Goal: Task Accomplishment & Management: Manage account settings

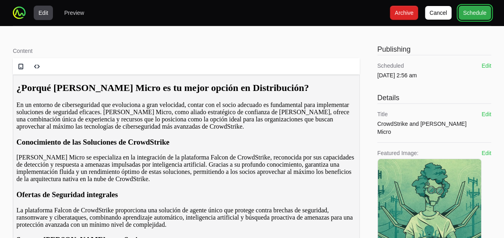
click at [468, 11] on span "Schedule" at bounding box center [474, 13] width 23 height 10
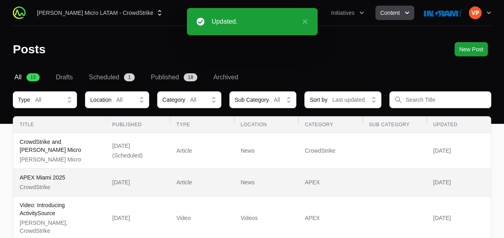
click at [54, 183] on p "CrowdStrike" at bounding box center [43, 187] width 46 height 8
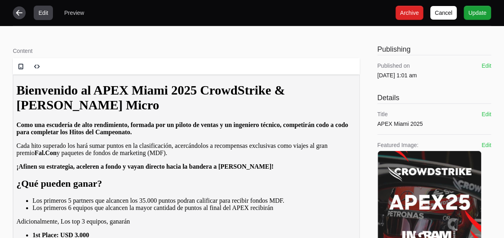
click at [18, 14] on icon "button" at bounding box center [19, 13] width 8 height 8
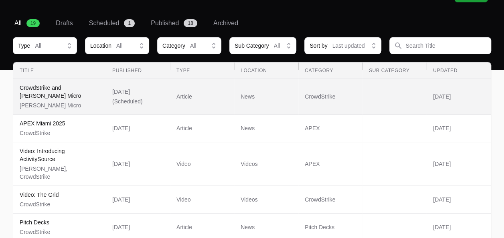
scroll to position [55, 0]
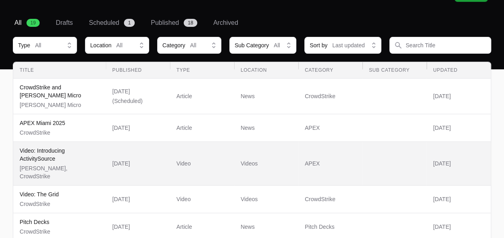
click at [38, 153] on p "Video: Introducing ActivitySource" at bounding box center [60, 155] width 80 height 16
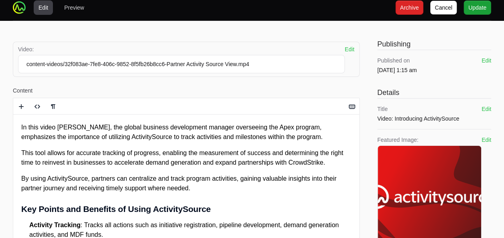
scroll to position [1, 0]
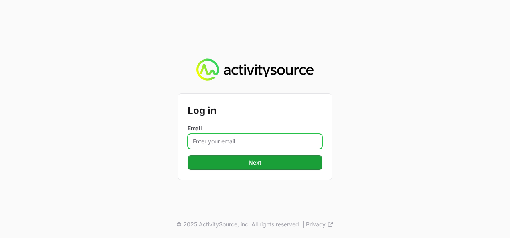
click at [205, 146] on input "Email" at bounding box center [255, 141] width 135 height 15
type input "vanessa.paredesayala@ingrammicro.com"
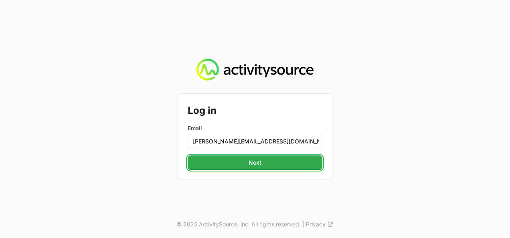
click at [258, 166] on span "Next" at bounding box center [255, 163] width 13 height 10
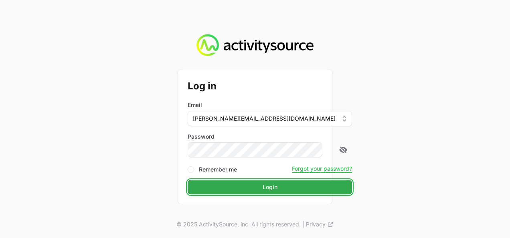
click at [240, 187] on button "Login" at bounding box center [270, 187] width 164 height 14
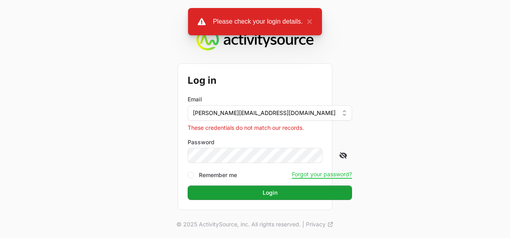
click at [340, 157] on icon at bounding box center [343, 155] width 7 height 6
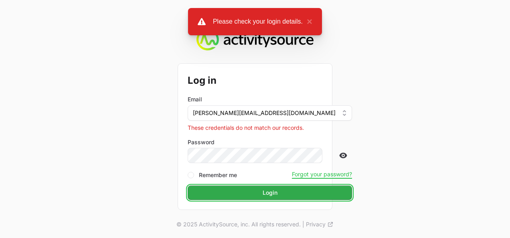
click at [263, 196] on span "Login" at bounding box center [270, 193] width 15 height 10
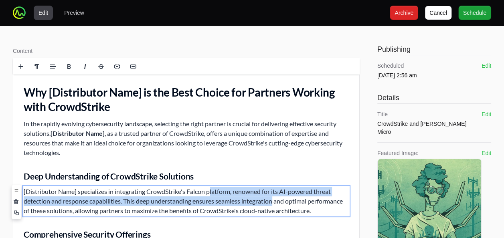
drag, startPoint x: 273, startPoint y: 271, endPoint x: 201, endPoint y: 140, distance: 150.0
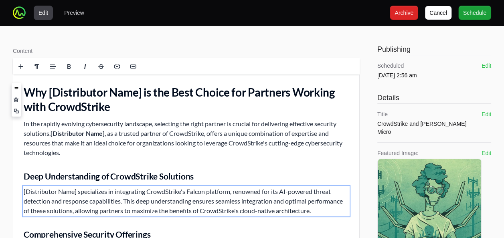
click at [218, 94] on h2 "Why [Distributor Name] is the Best Choice for Partners Working with CrowdStrike" at bounding box center [186, 99] width 325 height 29
